Goal: Communication & Community: Answer question/provide support

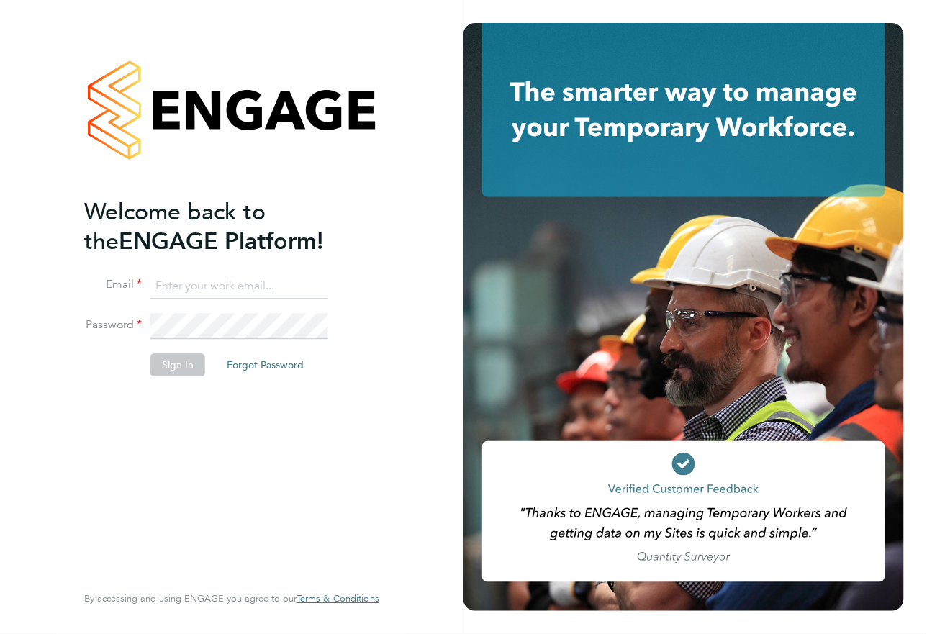
click at [267, 289] on input at bounding box center [239, 287] width 178 height 26
type input "[EMAIL_ADDRESS][DOMAIN_NAME]"
click at [164, 366] on button "Sign In" at bounding box center [177, 365] width 55 height 23
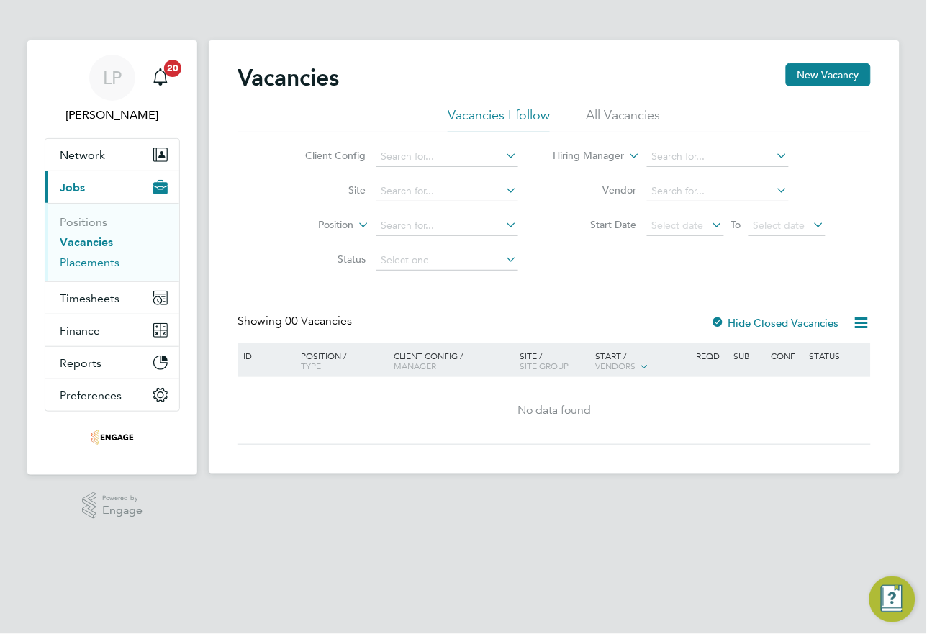
click at [103, 264] on link "Placements" at bounding box center [90, 263] width 60 height 14
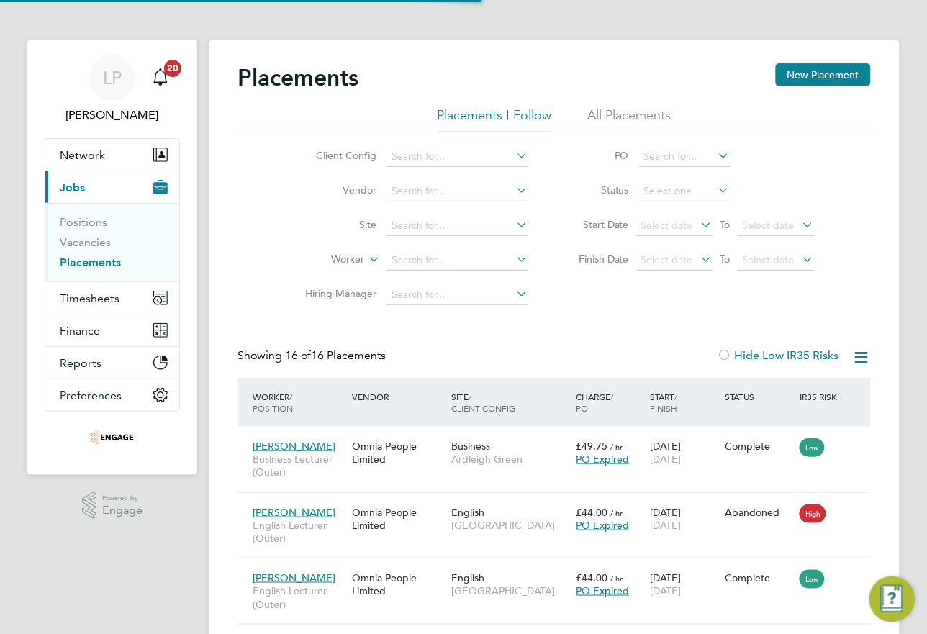
click at [595, 117] on li "All Placements" at bounding box center [629, 120] width 83 height 26
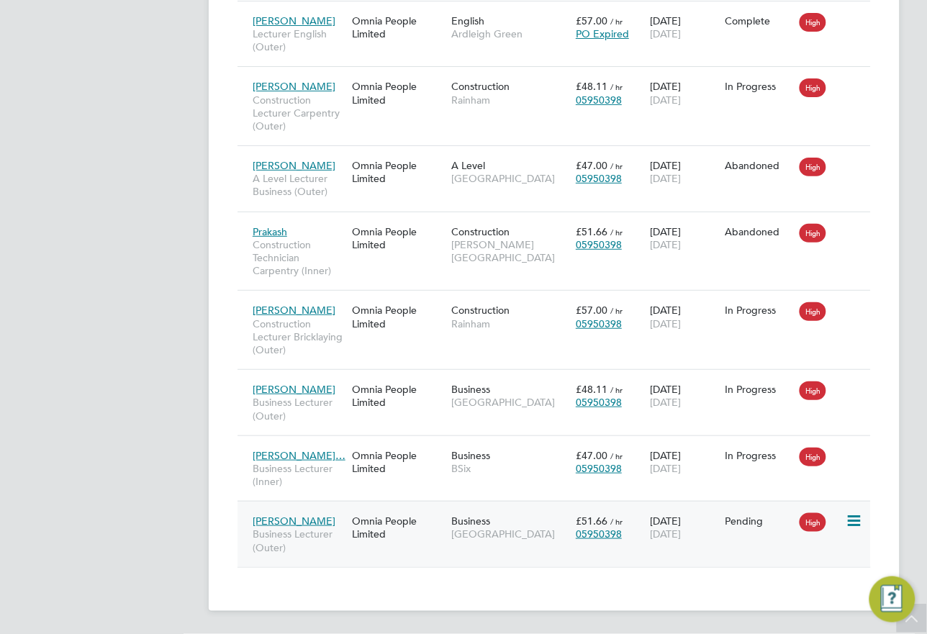
click at [450, 512] on div "Business Epping Forest Campus" at bounding box center [510, 527] width 125 height 40
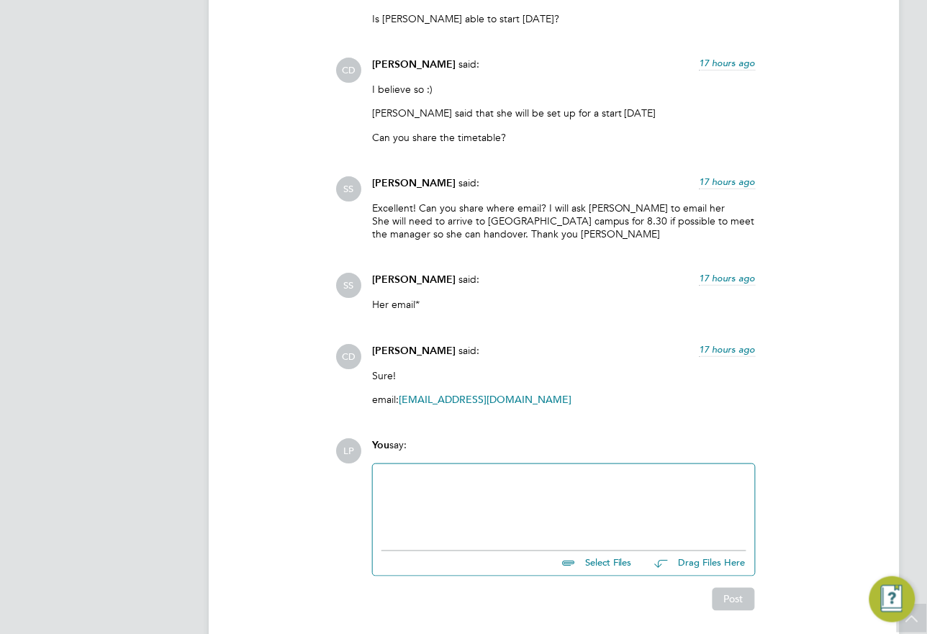
scroll to position [7515, 0]
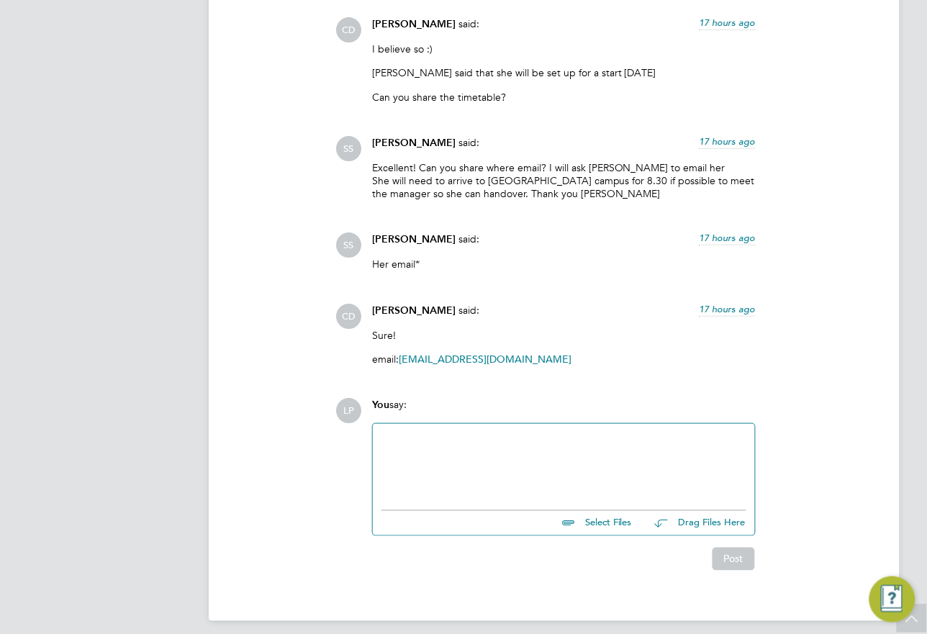
click at [487, 433] on div at bounding box center [563, 464] width 365 height 62
click at [399, 433] on div at bounding box center [563, 464] width 365 height 62
click at [596, 513] on input "file" at bounding box center [638, 521] width 216 height 20
type input "C:\fakepath\Client Contract387.doc"
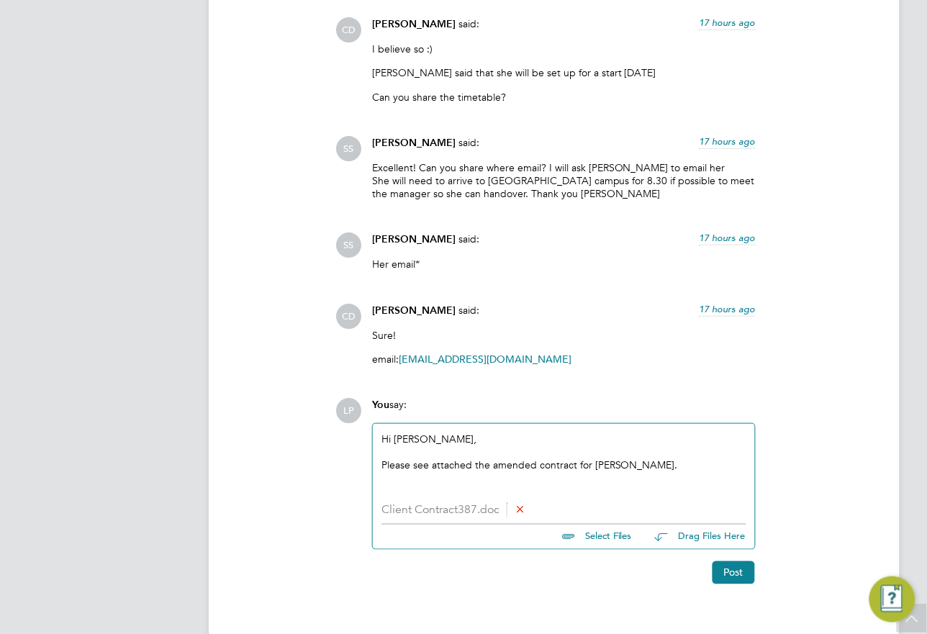
click at [660, 464] on div "Hi Rufena, Please see attached the amended contract for Joelle." at bounding box center [563, 464] width 365 height 62
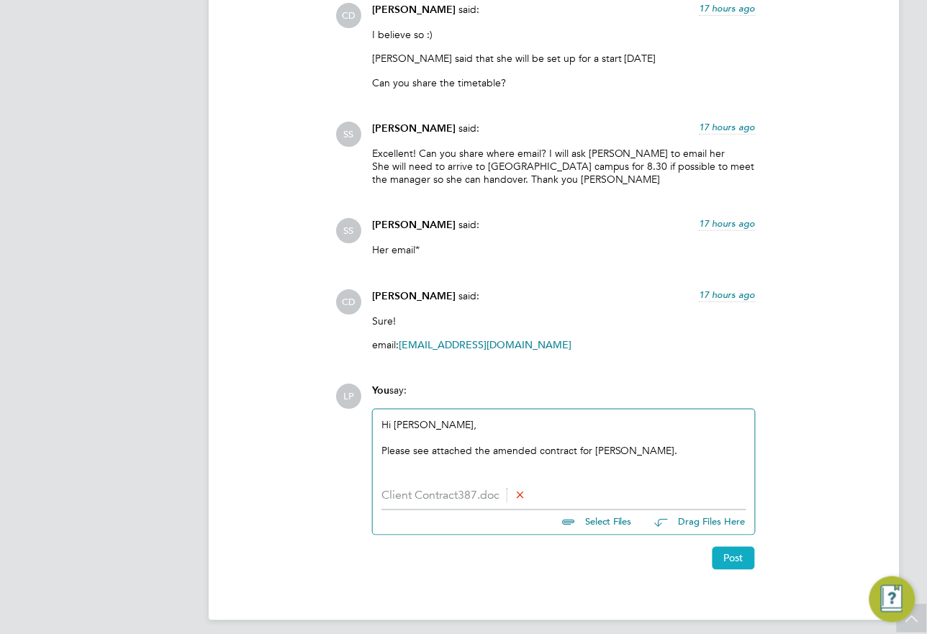
click at [742, 547] on button "Post" at bounding box center [734, 558] width 42 height 23
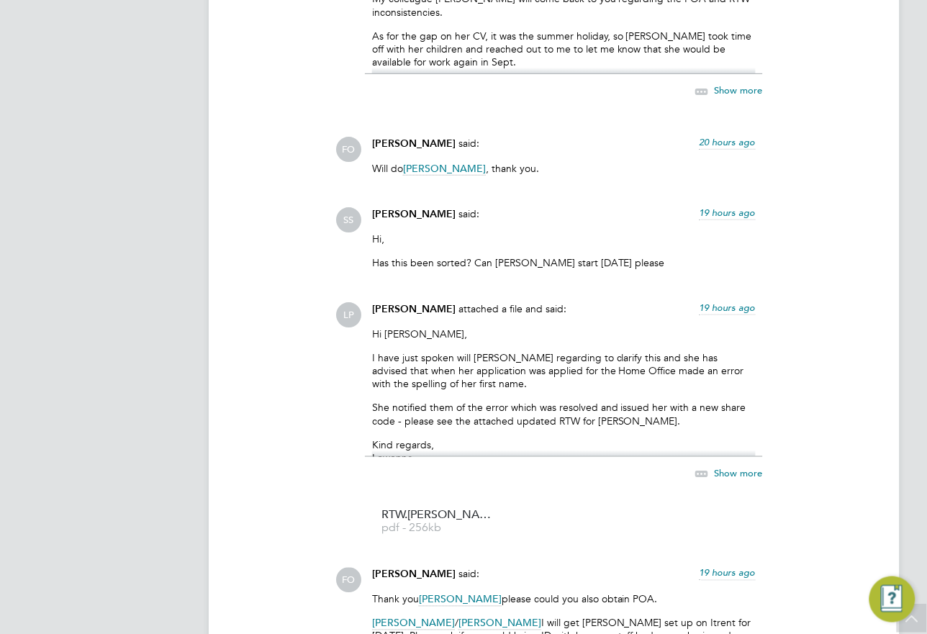
scroll to position [5866, 0]
